Goal: Information Seeking & Learning: Learn about a topic

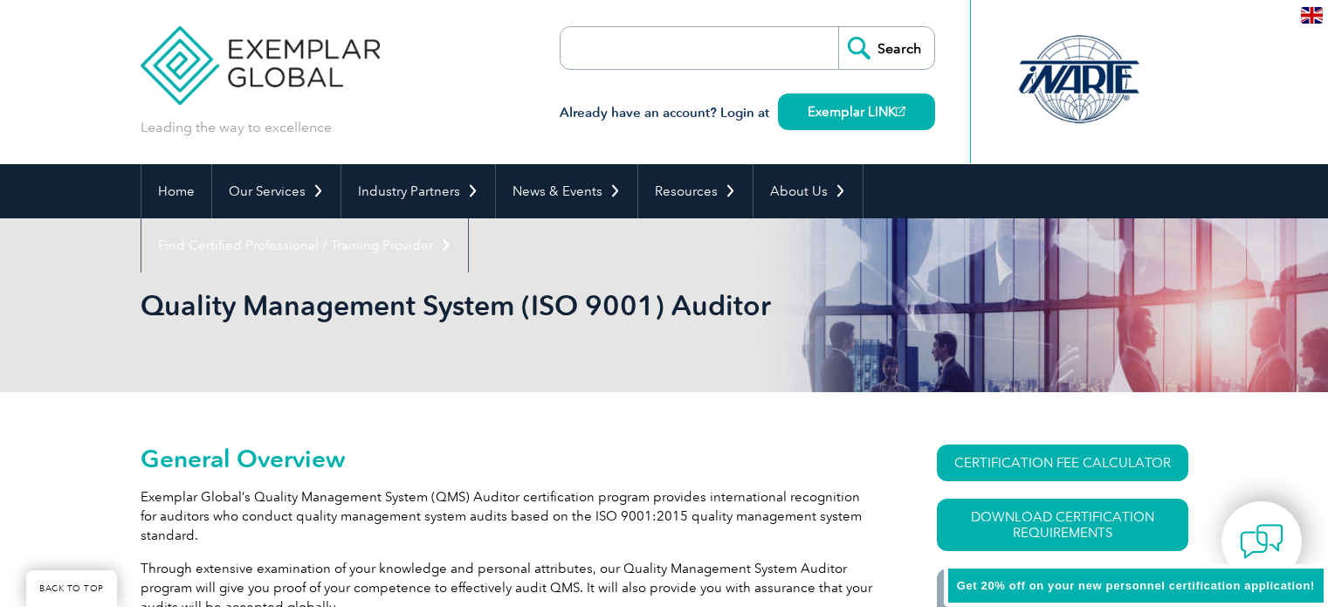
scroll to position [349, 0]
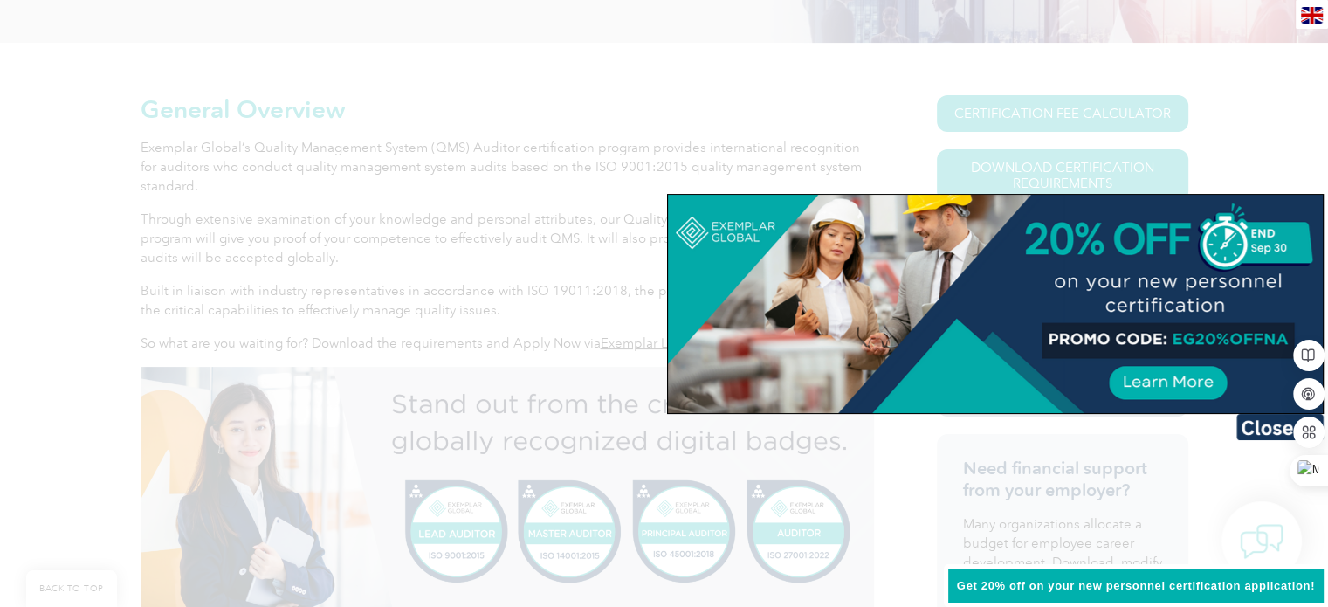
click at [658, 93] on div at bounding box center [664, 303] width 1328 height 607
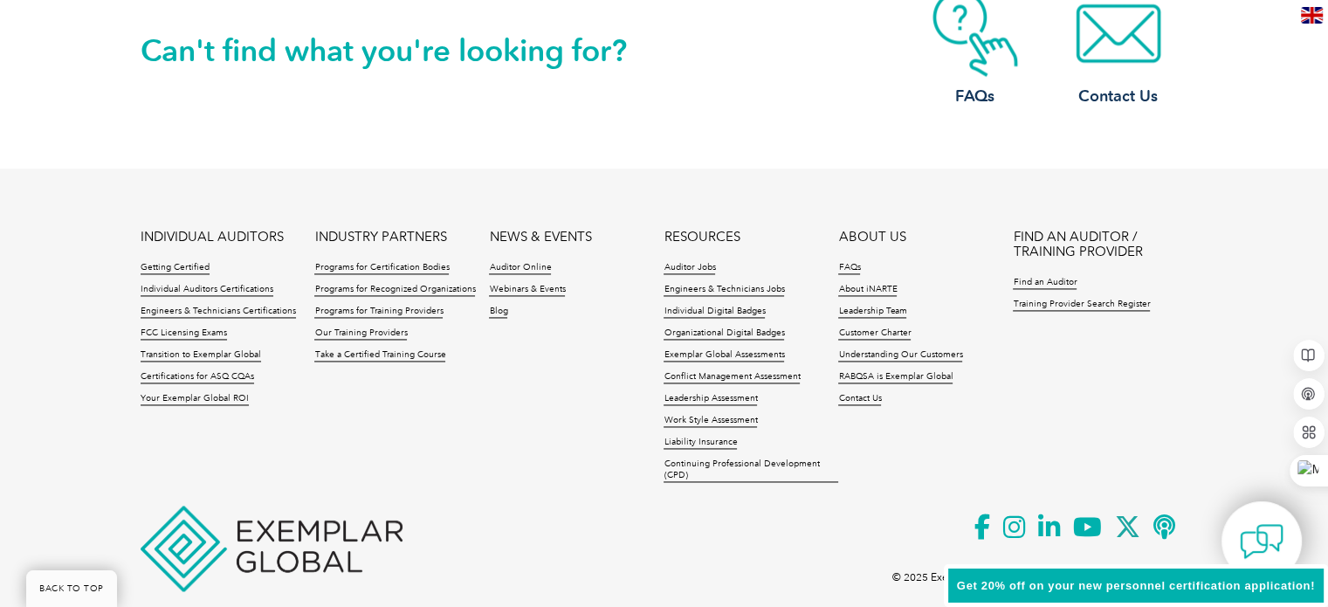
scroll to position [2567, 0]
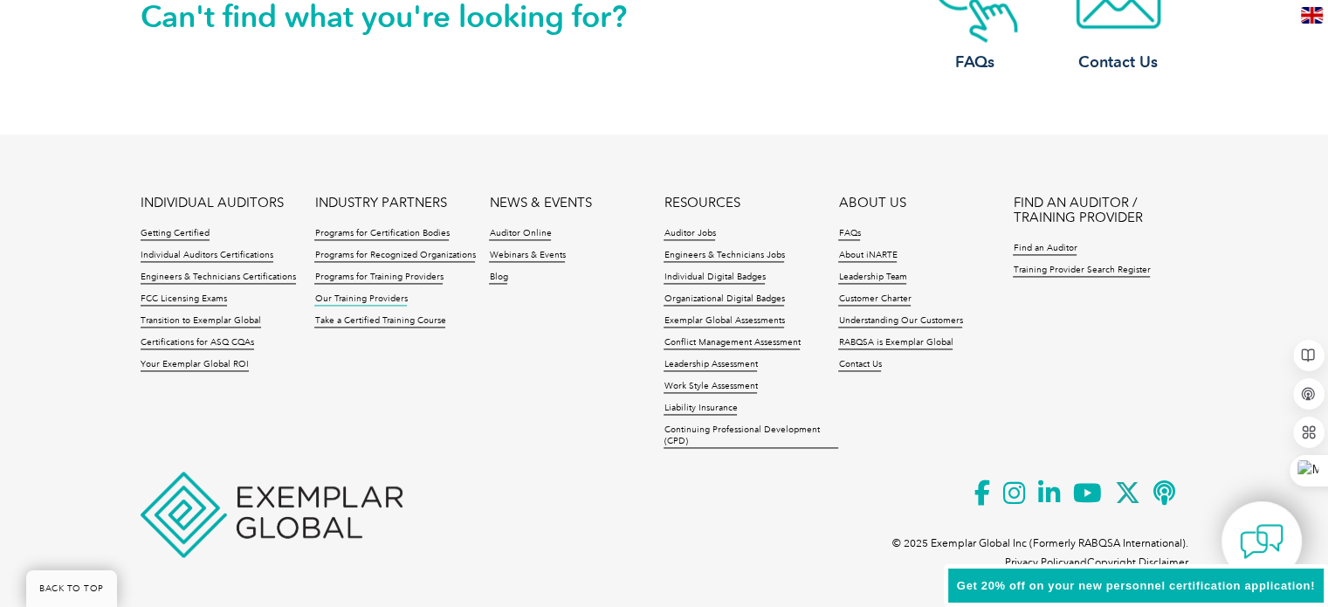
click at [375, 299] on link "Our Training Providers" at bounding box center [360, 299] width 93 height 12
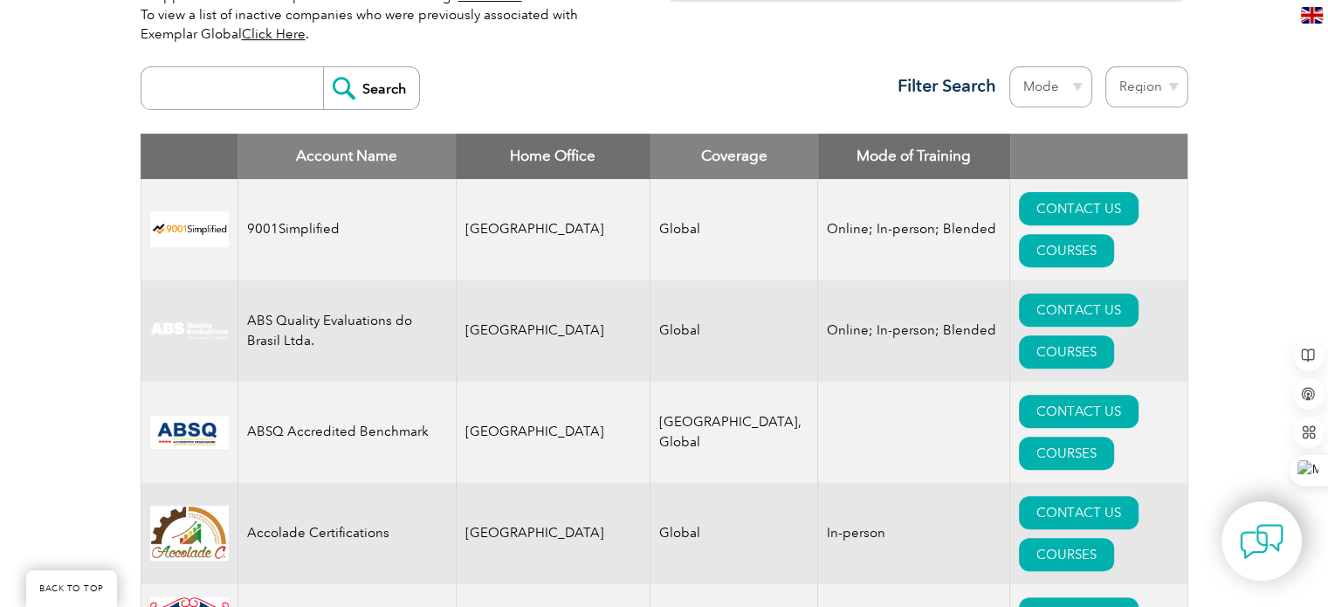
scroll to position [553, 0]
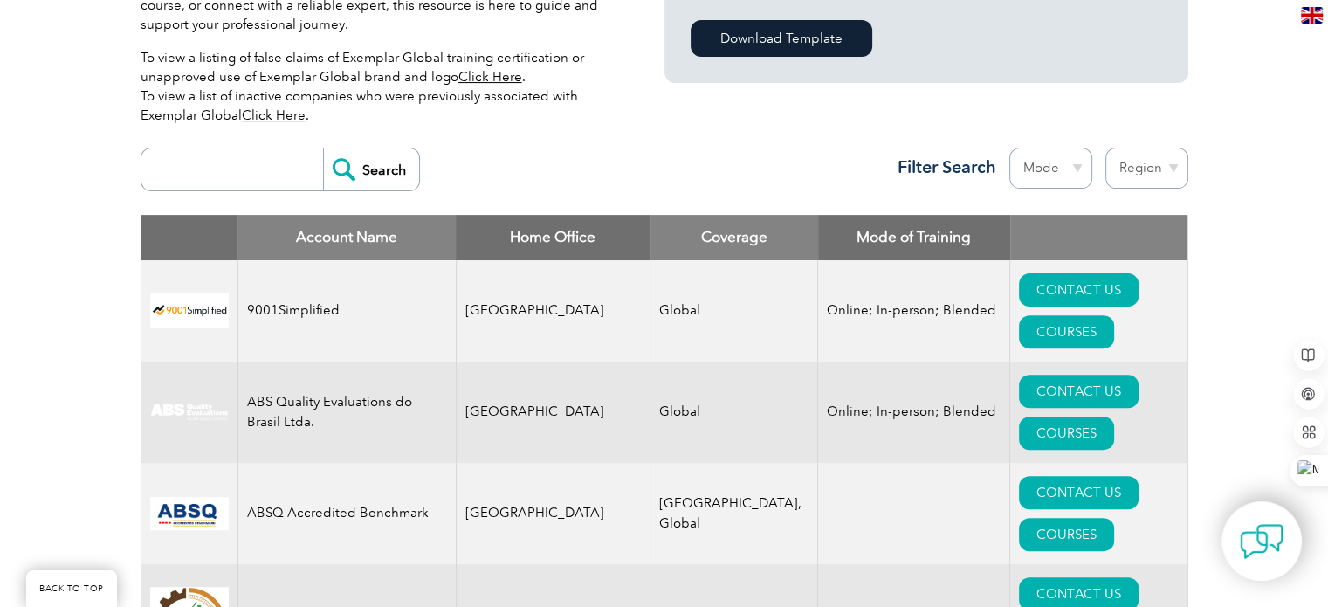
click at [168, 170] on input "search" at bounding box center [236, 169] width 173 height 42
type input "SGS"
click at [323, 148] on input "Search" at bounding box center [371, 169] width 96 height 42
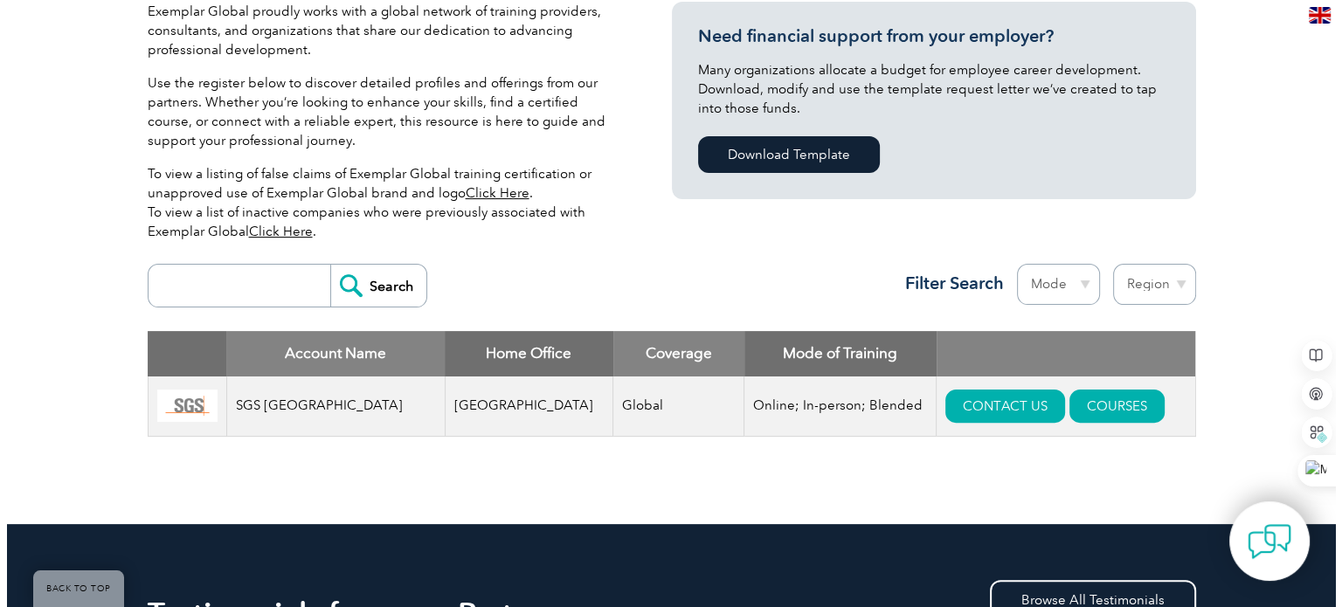
scroll to position [524, 0]
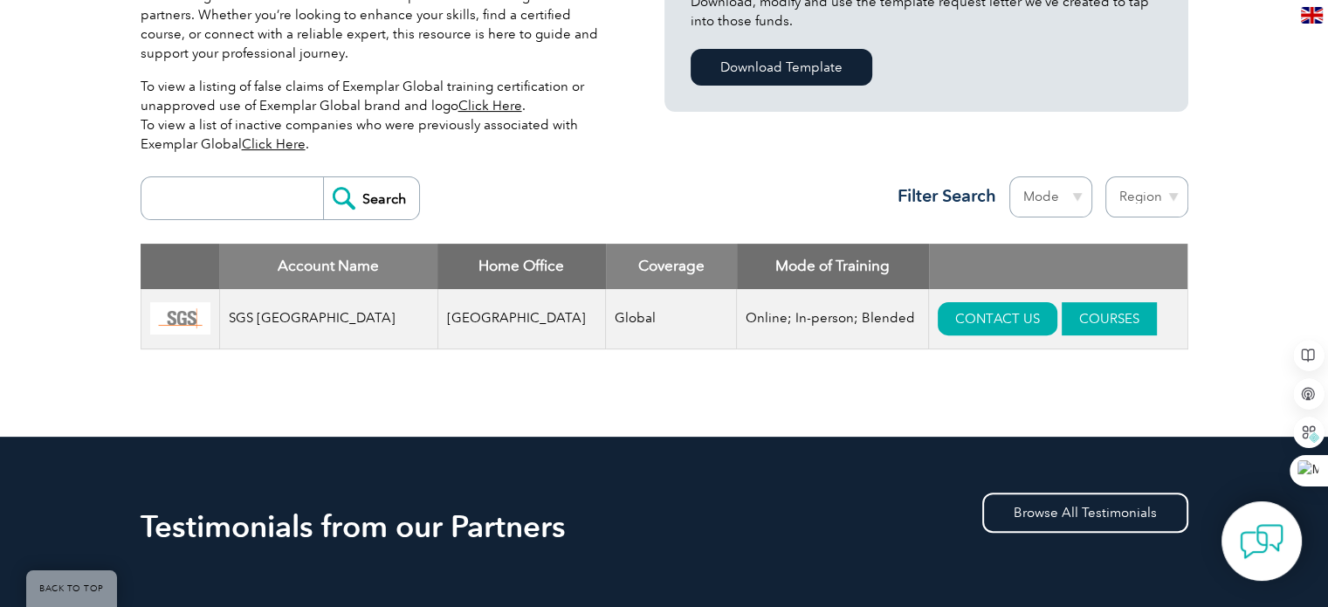
click at [1062, 316] on link "COURSES" at bounding box center [1109, 318] width 95 height 33
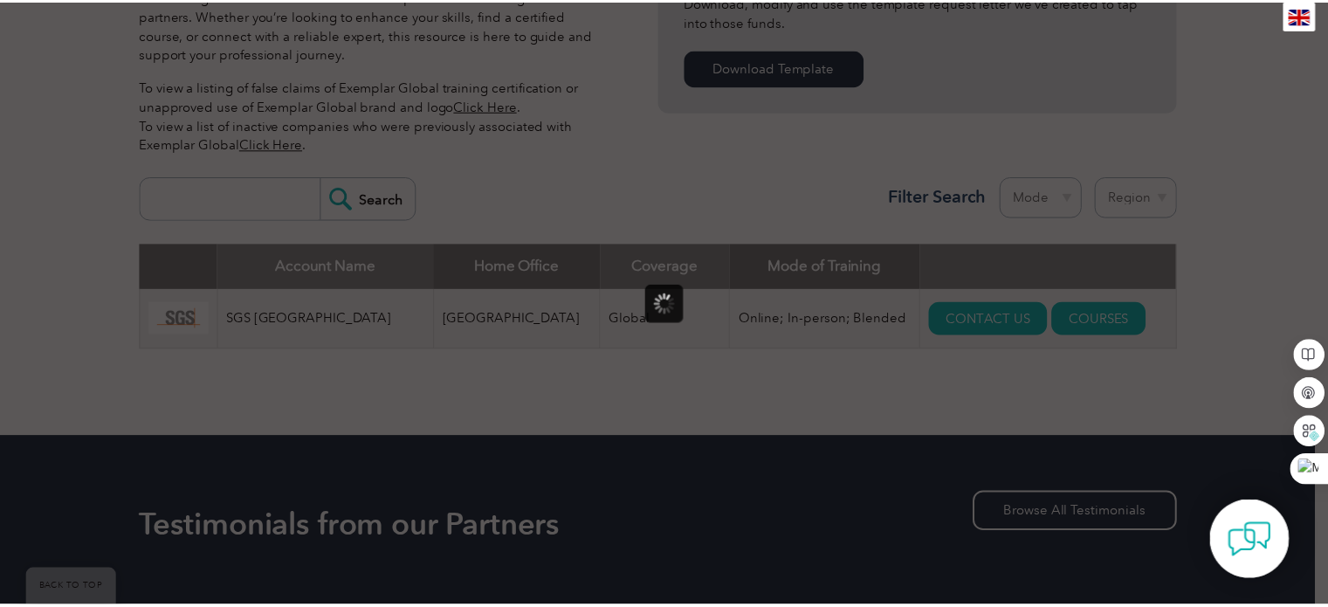
scroll to position [0, 0]
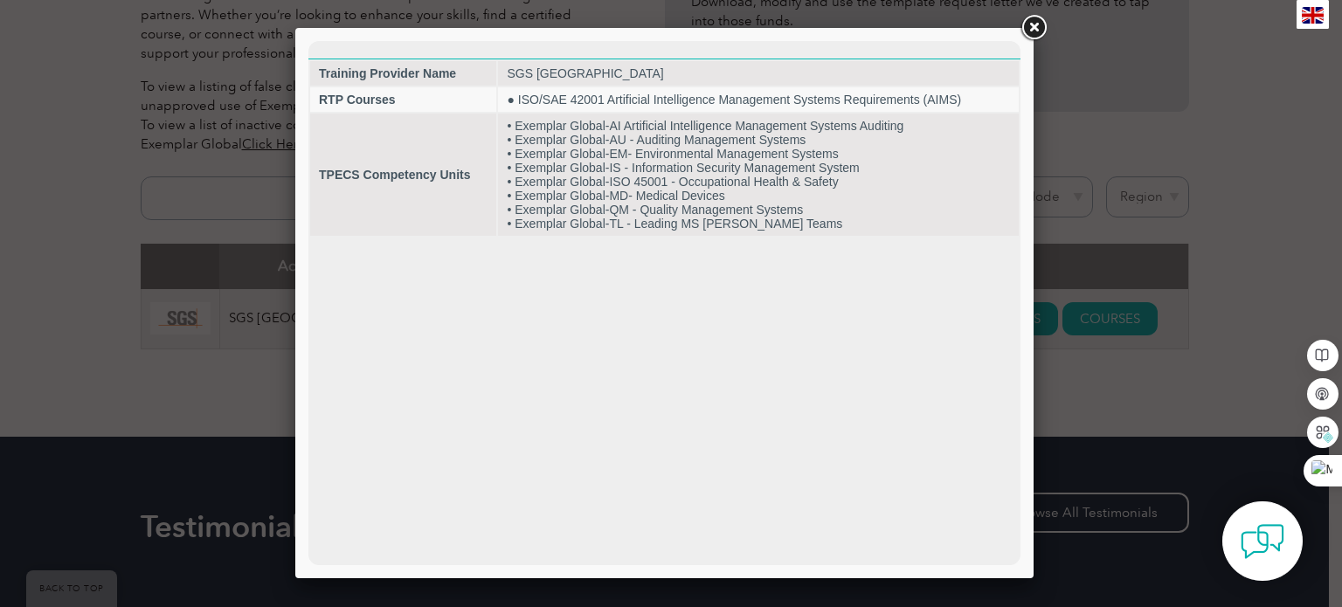
click at [1035, 30] on link at bounding box center [1032, 27] width 31 height 31
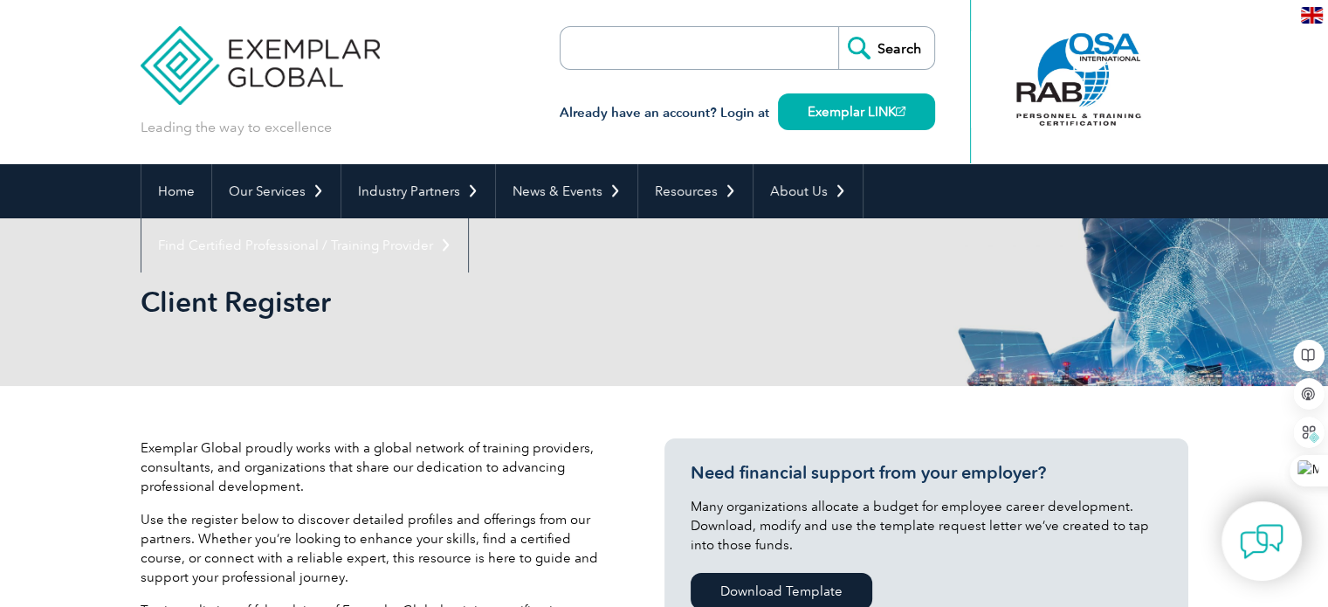
click at [583, 55] on input "search" at bounding box center [660, 48] width 183 height 42
type input "A"
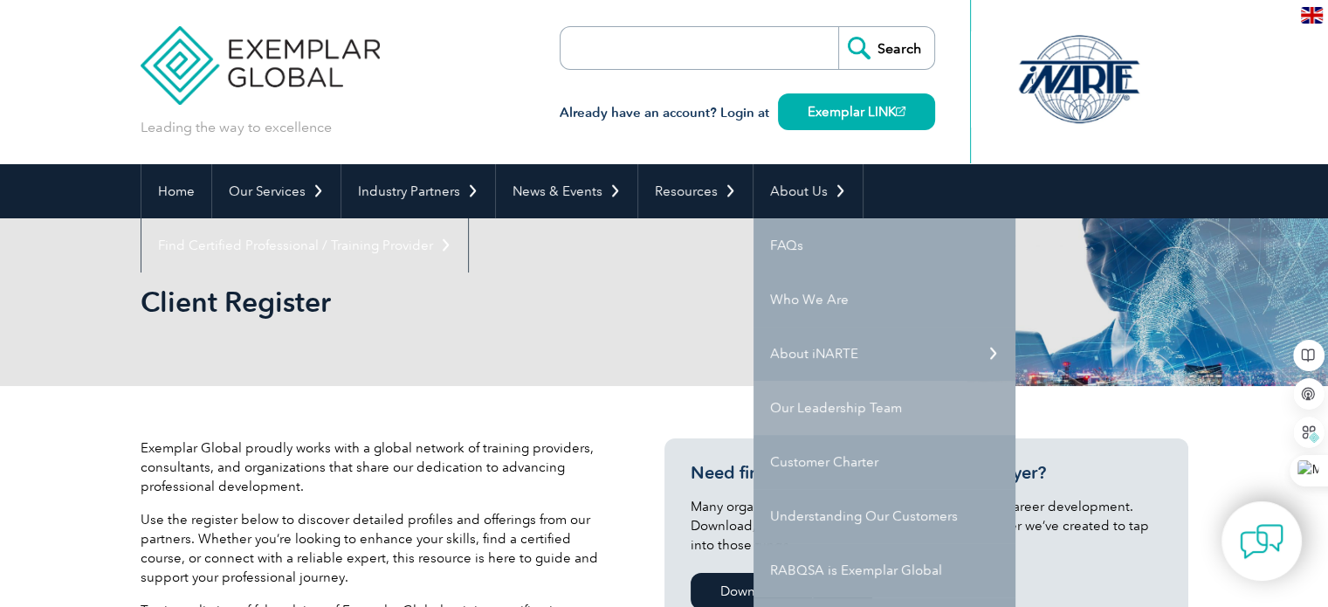
click at [855, 399] on link "Our Leadership Team" at bounding box center [885, 408] width 262 height 54
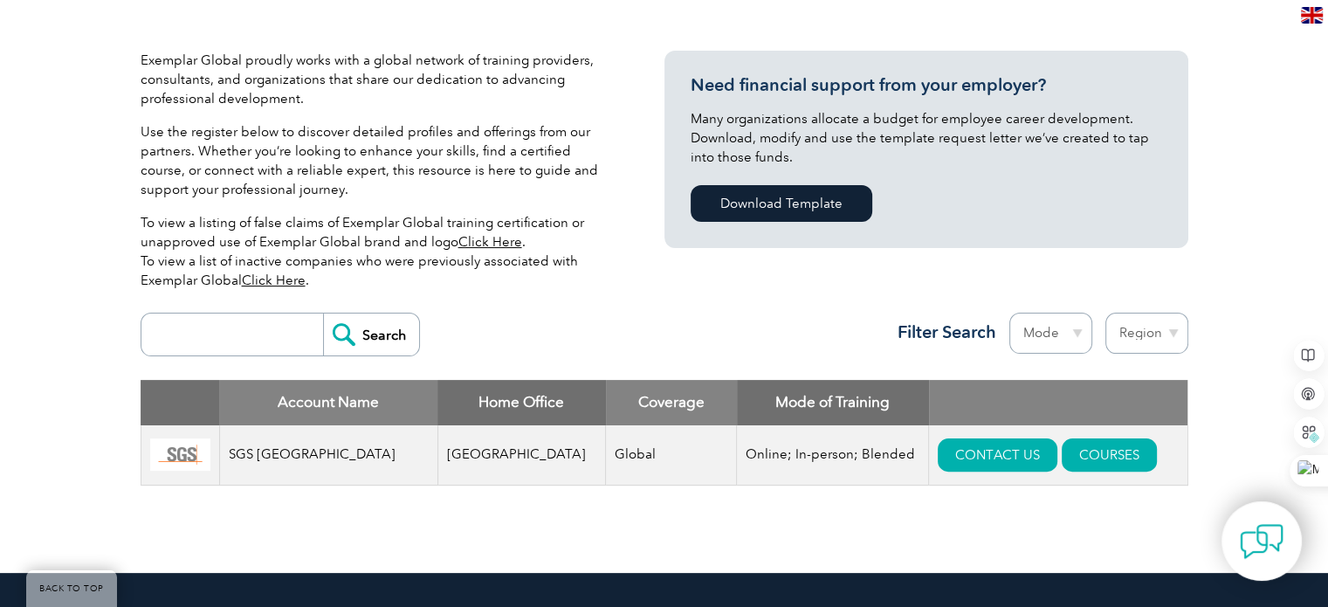
scroll to position [437, 0]
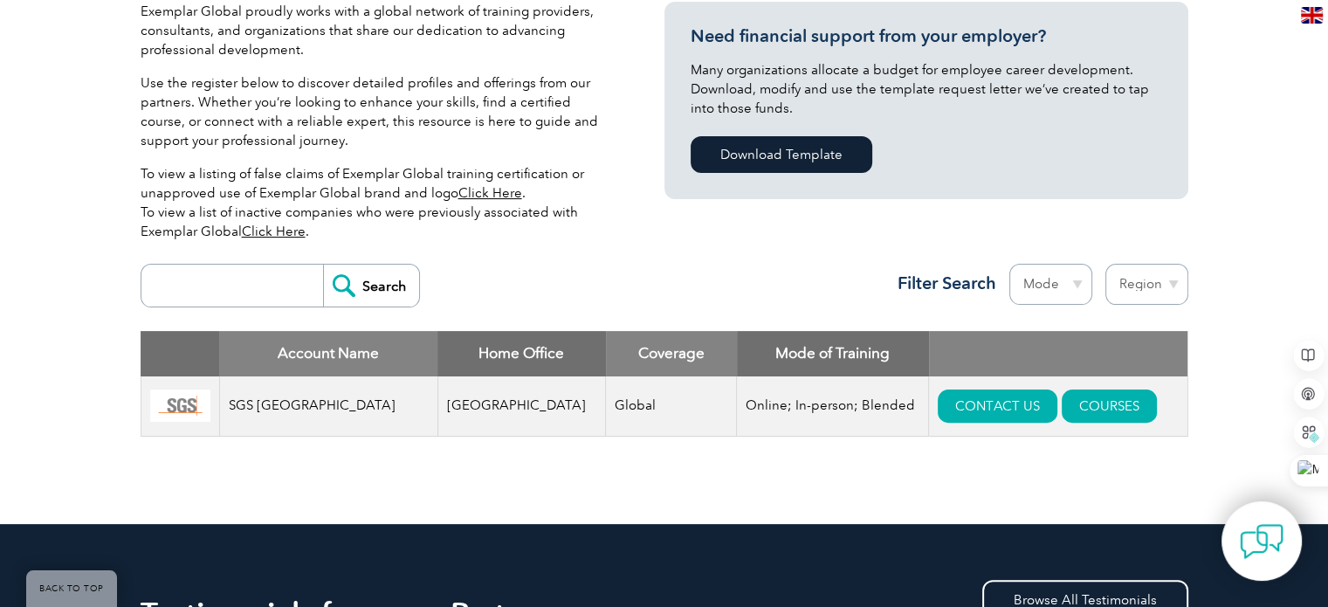
click at [203, 276] on input "search" at bounding box center [236, 286] width 173 height 42
type input "IQnet"
click at [323, 265] on input "Search" at bounding box center [371, 286] width 96 height 42
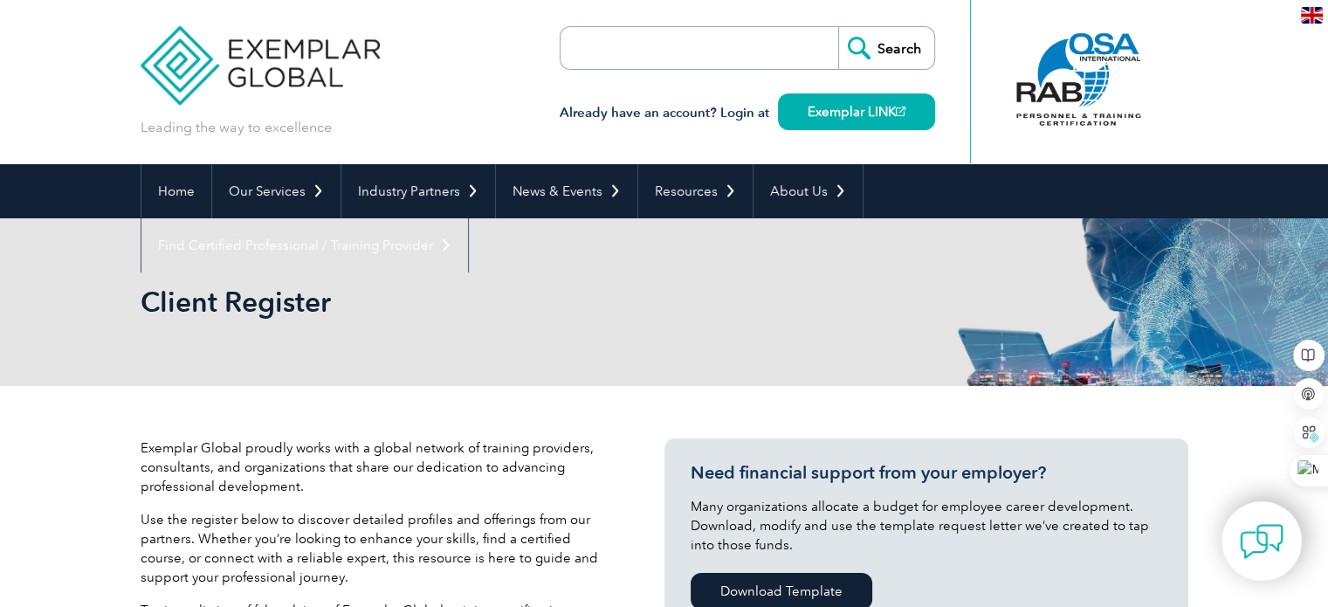
click at [595, 52] on input "search" at bounding box center [660, 48] width 183 height 42
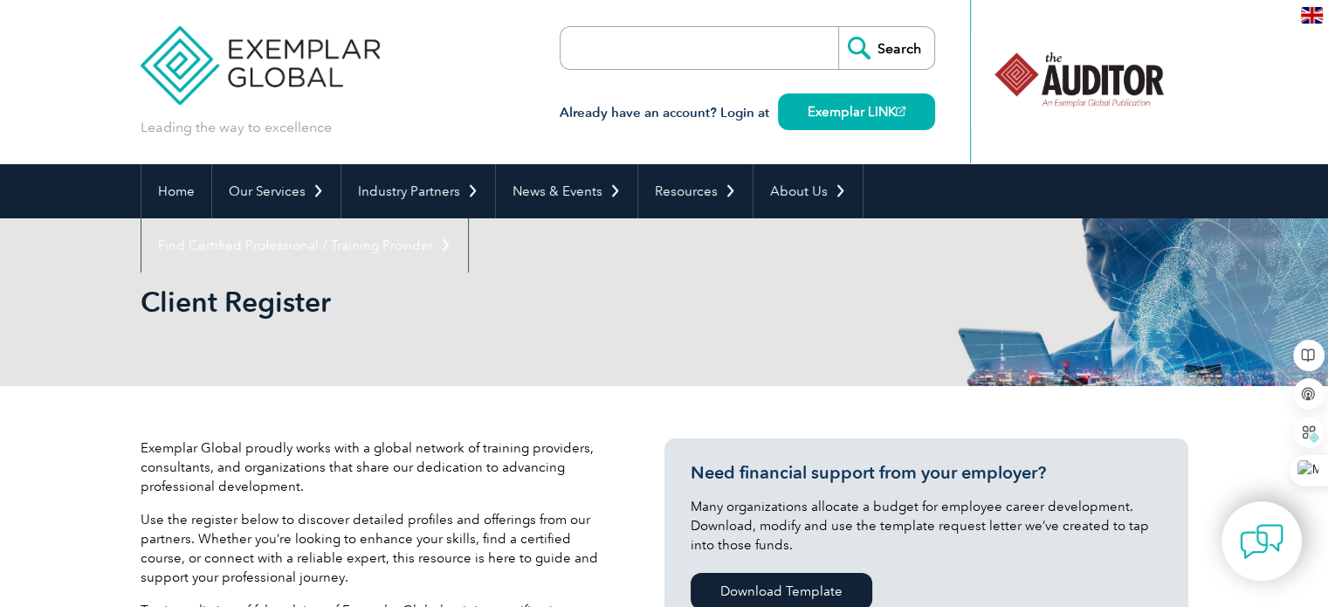
type input "GLOBALG.A.P."
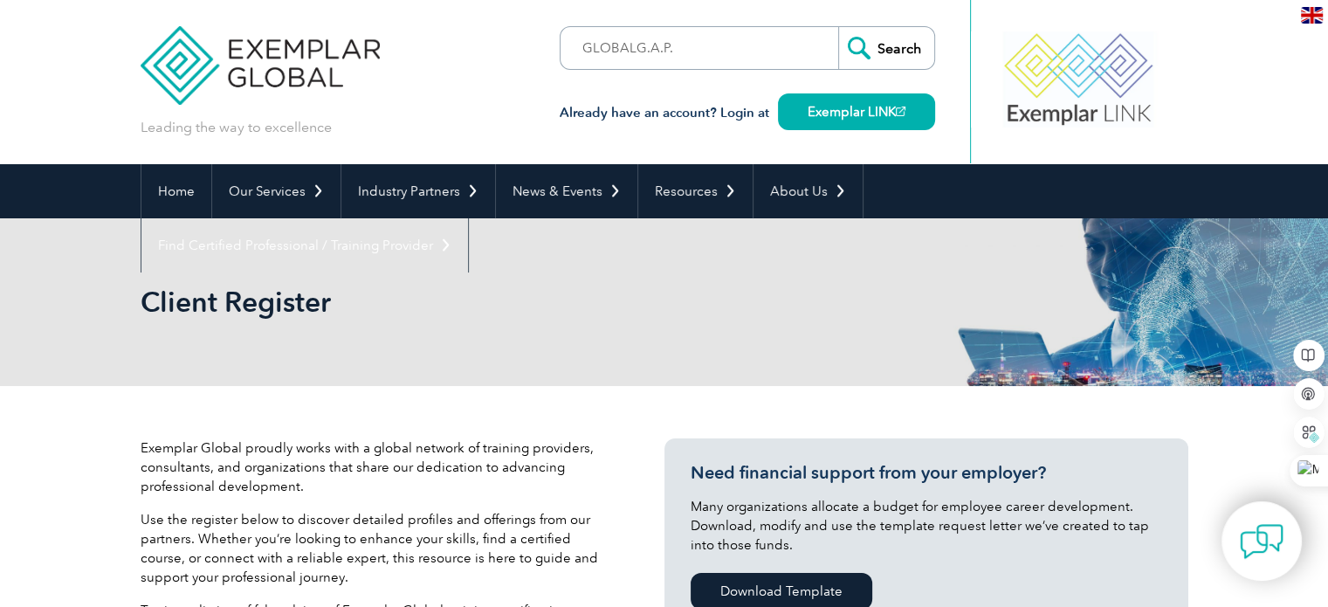
click at [905, 49] on input "Search" at bounding box center [886, 48] width 96 height 42
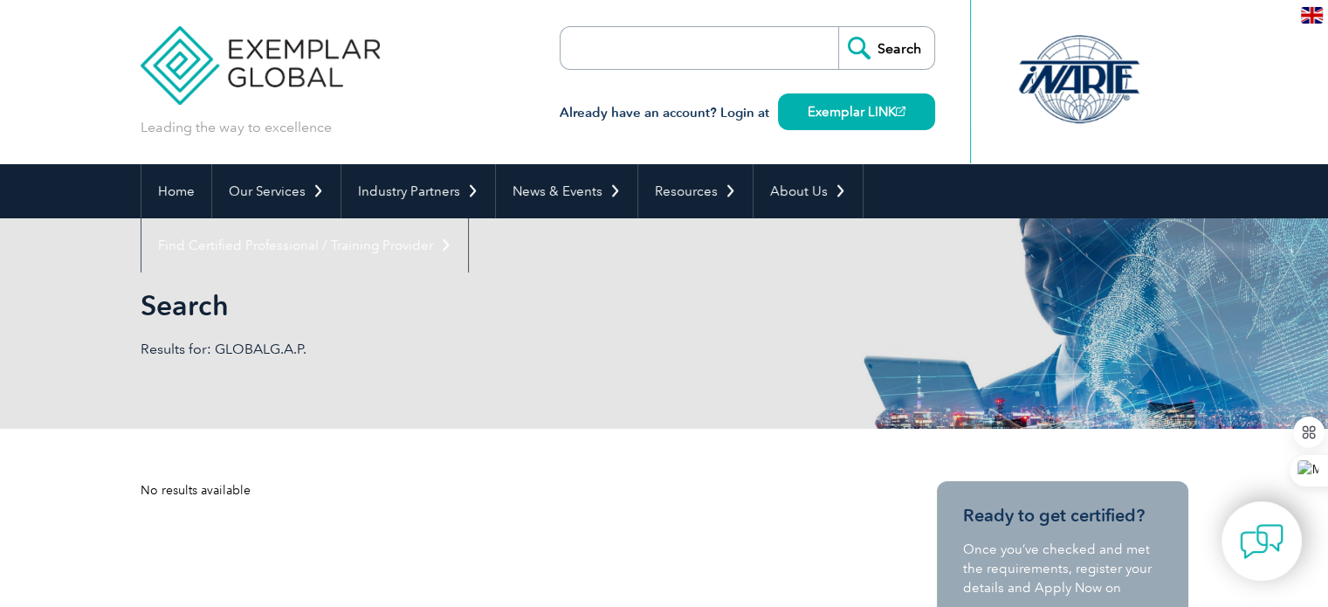
click at [602, 53] on input "search" at bounding box center [660, 48] width 183 height 42
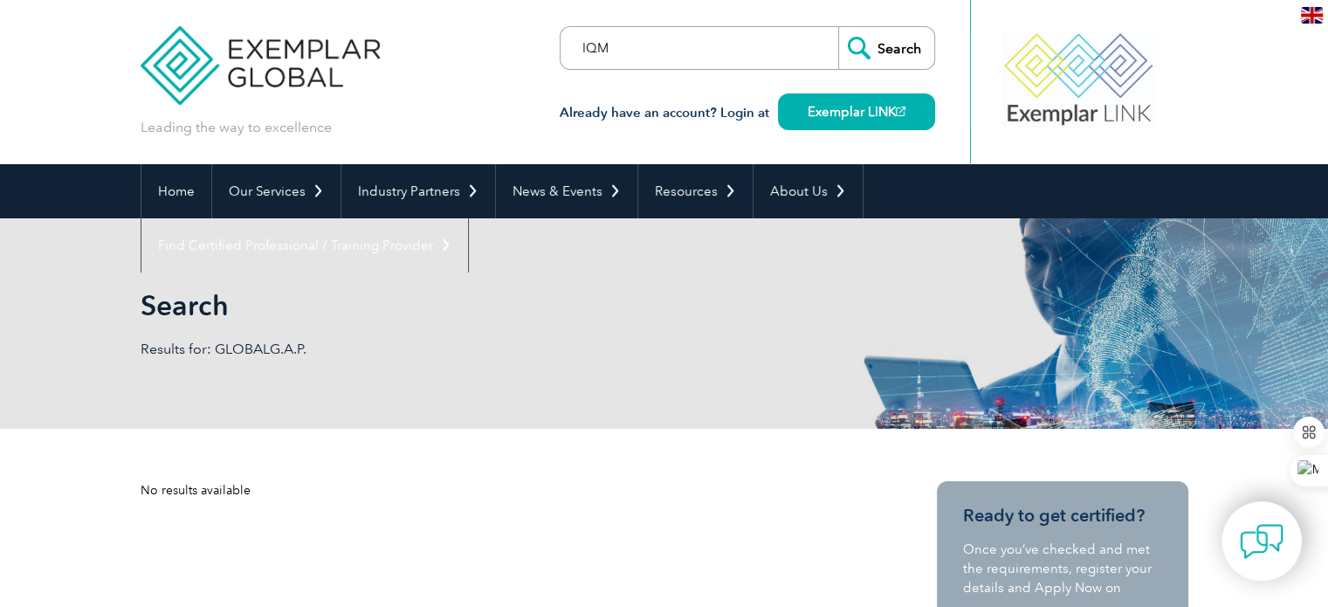
type input "IQM"
click at [838, 27] on input "Search" at bounding box center [886, 48] width 96 height 42
